Goal: Transaction & Acquisition: Purchase product/service

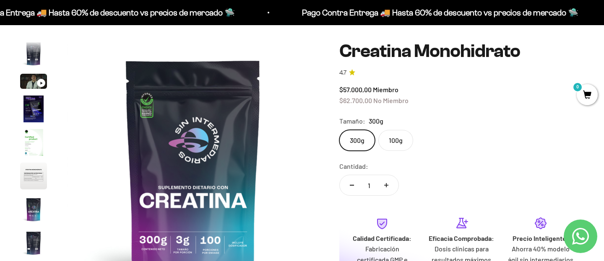
scroll to position [67, 0]
click at [399, 139] on label "100g" at bounding box center [395, 140] width 35 height 21
click at [339, 130] on input "100g" at bounding box center [339, 129] width 0 height 0
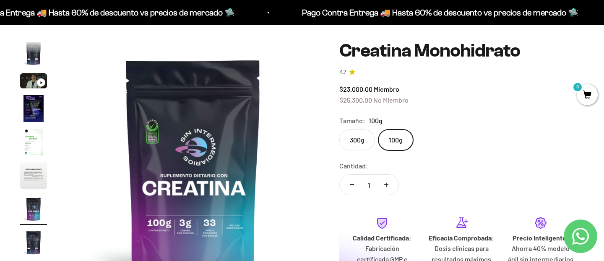
click at [358, 137] on label "300g" at bounding box center [357, 140] width 36 height 21
click at [339, 130] on input "300g" at bounding box center [339, 129] width 0 height 0
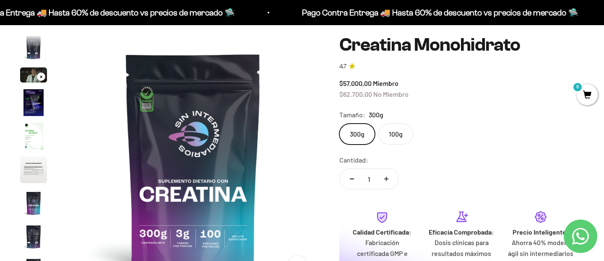
scroll to position [86, 0]
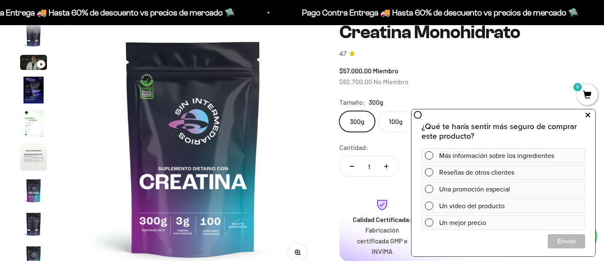
click at [586, 116] on icon at bounding box center [587, 115] width 5 height 11
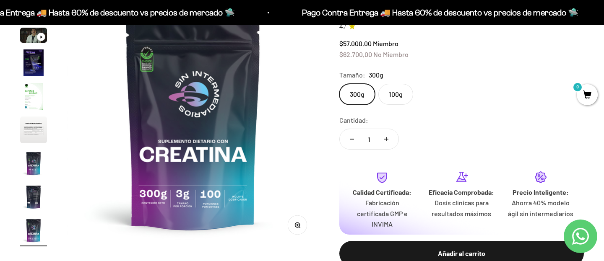
scroll to position [101, 0]
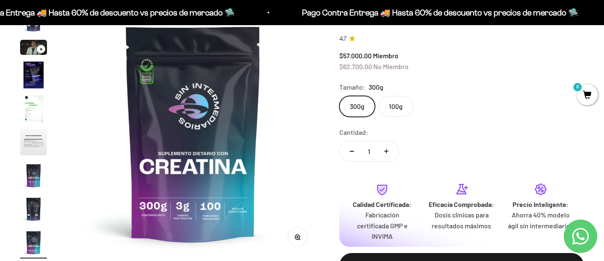
click at [29, 73] on img "Ir al artículo 4" at bounding box center [33, 75] width 27 height 27
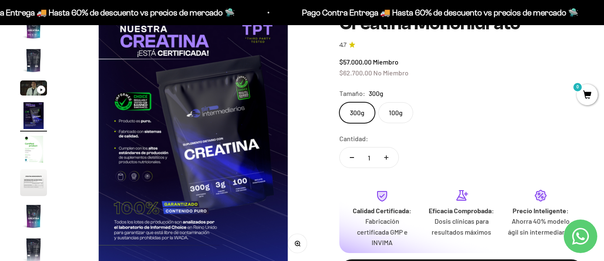
scroll to position [89, 0]
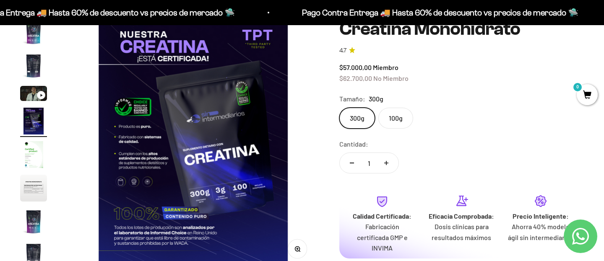
click at [300, 247] on button "Zoom" at bounding box center [297, 249] width 19 height 19
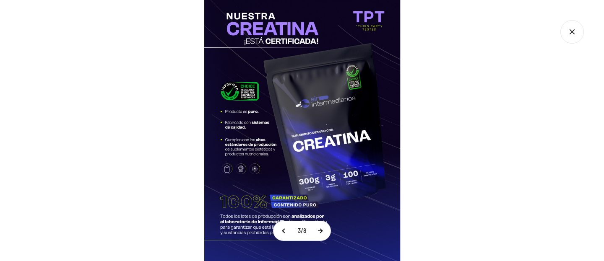
click at [324, 229] on button at bounding box center [319, 230] width 21 height 19
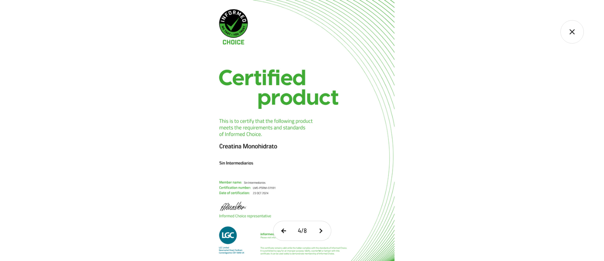
click at [283, 230] on button at bounding box center [283, 230] width 21 height 19
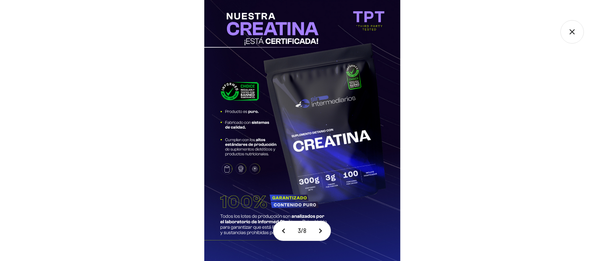
click at [452, 117] on div at bounding box center [302, 130] width 604 height 261
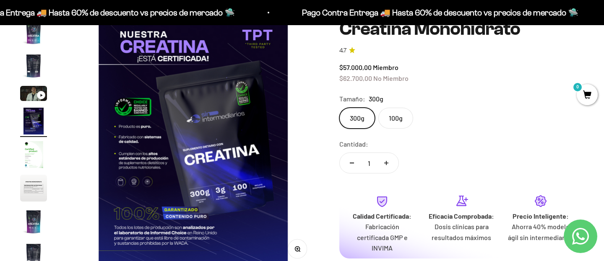
click at [38, 192] on img "Ir al artículo 6" at bounding box center [33, 188] width 27 height 27
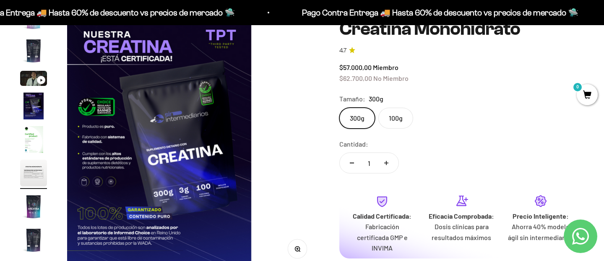
scroll to position [16, 0]
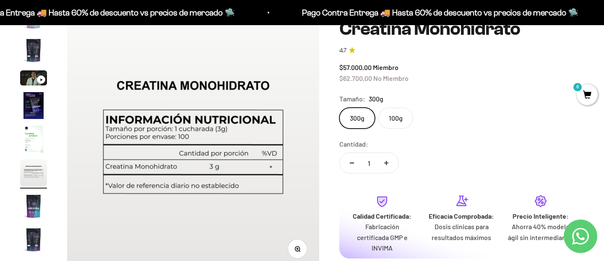
click at [37, 143] on img "Ir al artículo 5" at bounding box center [33, 139] width 27 height 27
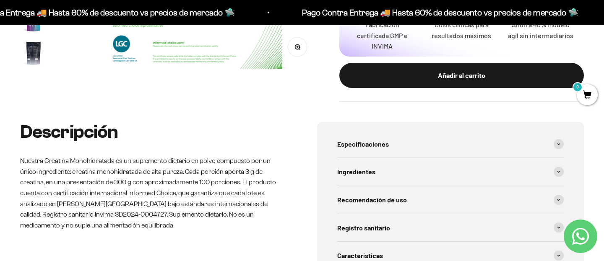
scroll to position [329, 0]
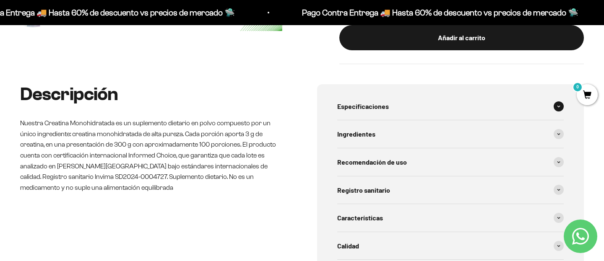
click at [379, 102] on span "Especificaciones" at bounding box center [363, 106] width 52 height 11
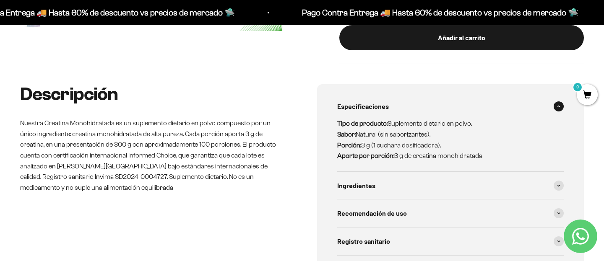
click at [385, 108] on span "Especificaciones" at bounding box center [363, 106] width 52 height 11
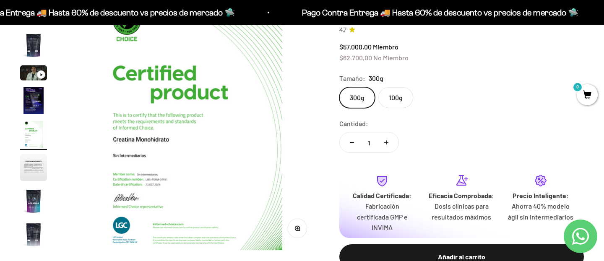
scroll to position [0, 0]
